Goal: Task Accomplishment & Management: Complete application form

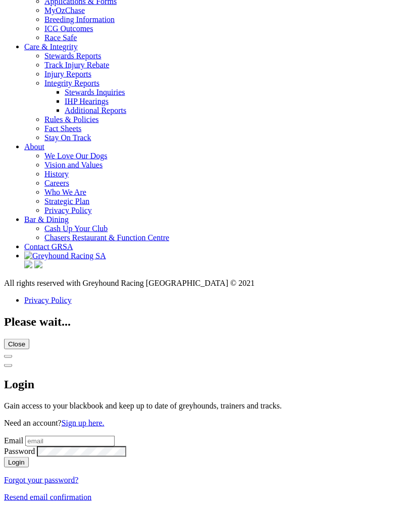
scroll to position [3661, 0]
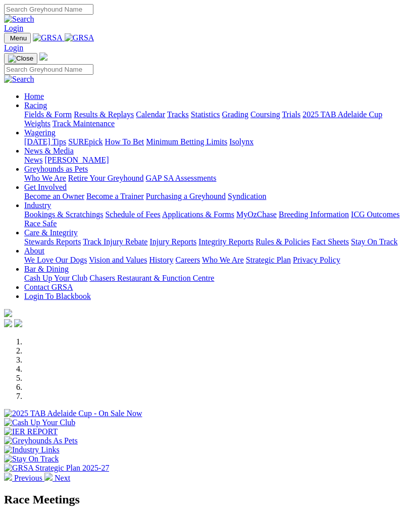
scroll to position [3677, 0]
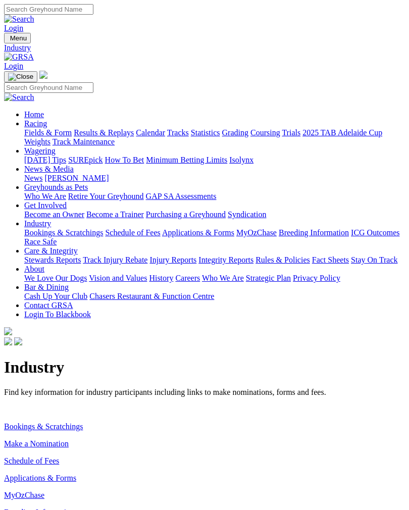
click at [68, 439] on link "Make a Nomination" at bounding box center [36, 443] width 65 height 9
